Goal: Transaction & Acquisition: Purchase product/service

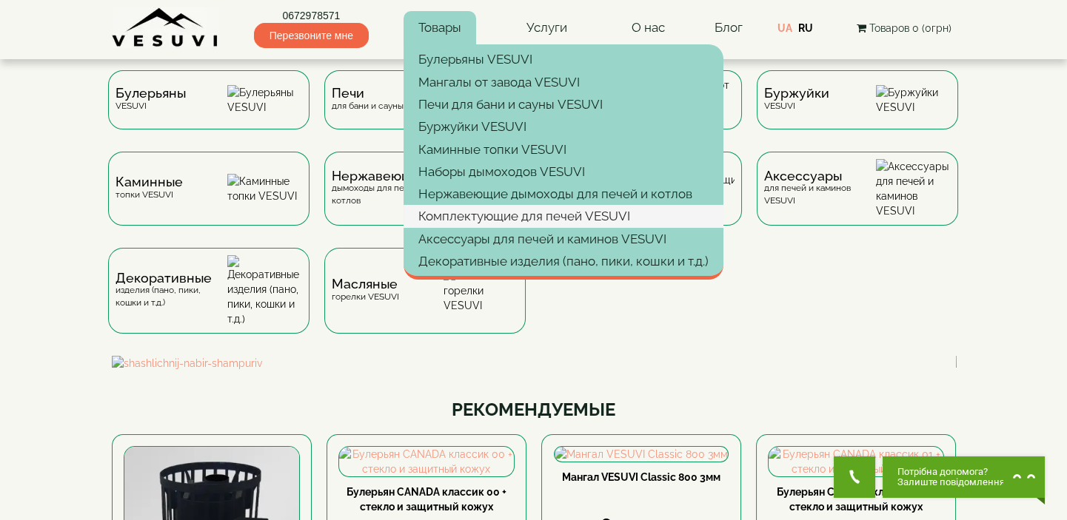
click at [454, 215] on link "Комплектующие для печей VESUVI" at bounding box center [563, 216] width 320 height 22
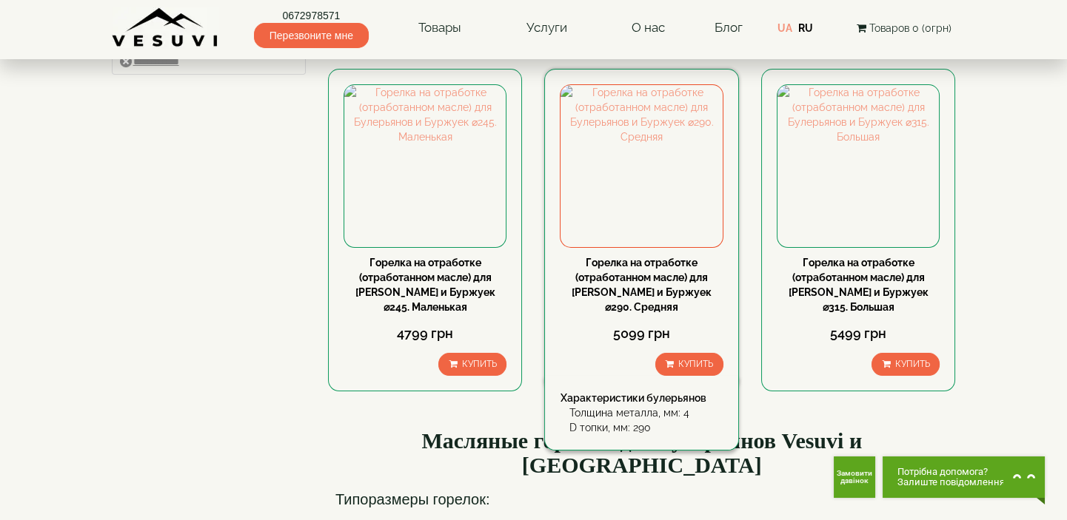
scroll to position [134, 0]
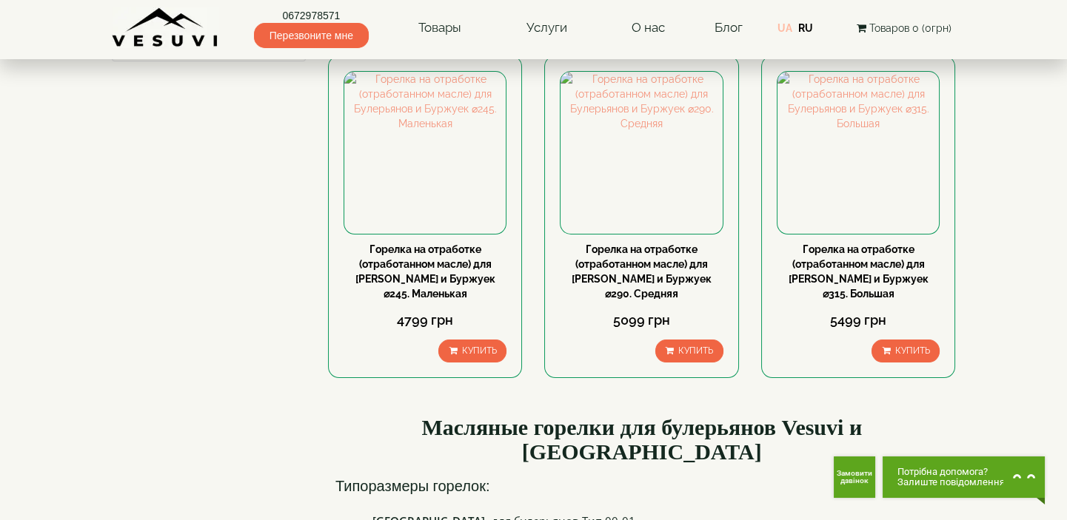
click at [785, 28] on link "UA" at bounding box center [784, 28] width 15 height 12
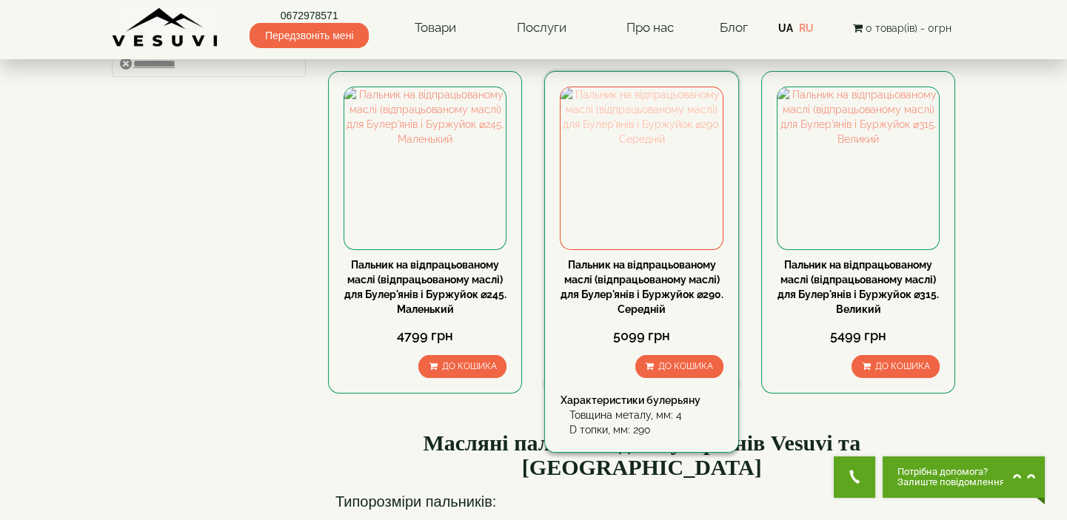
scroll to position [134, 0]
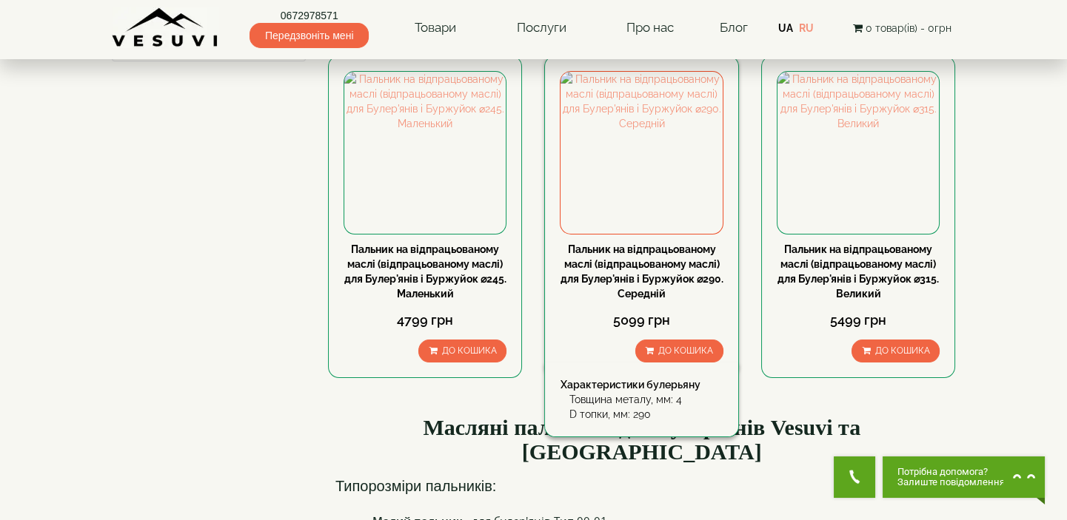
click at [619, 252] on link "Пальник на відпрацьованому маслі (відпрацьованому маслі) для Булер'янів і Буржу…" at bounding box center [641, 272] width 163 height 56
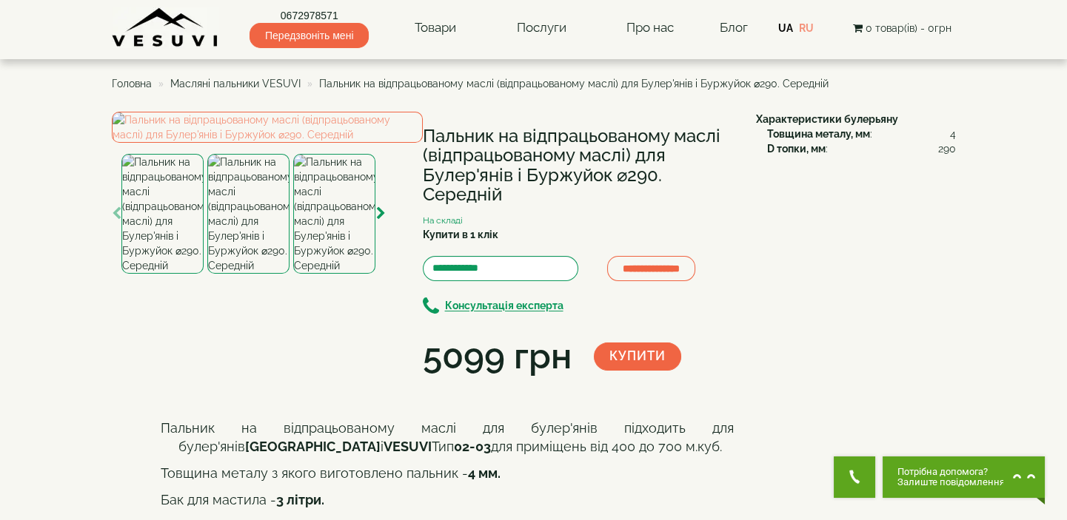
drag, startPoint x: 423, startPoint y: 138, endPoint x: 518, endPoint y: 195, distance: 111.2
click at [518, 195] on h1 "Пальник на відпрацьованому маслі (відпрацьованому маслі) для Булер'янів і Буржу…" at bounding box center [578, 166] width 311 height 78
copy h1 "Пальник на відпрацьованому маслі (відпрацьованому маслі) для Булер'янів і Буржу…"
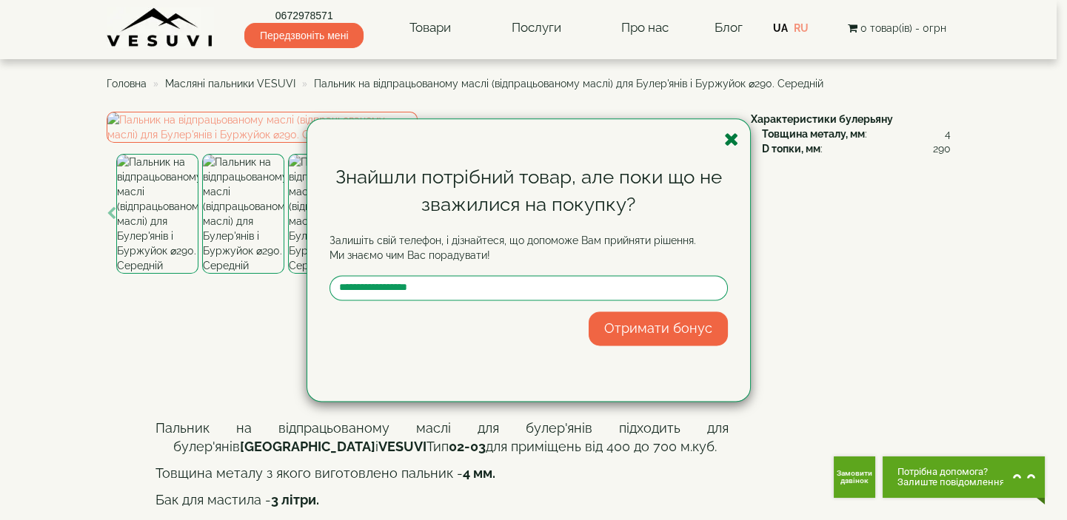
click at [735, 135] on icon "button" at bounding box center [731, 139] width 15 height 19
